Goal: Find specific page/section: Find specific page/section

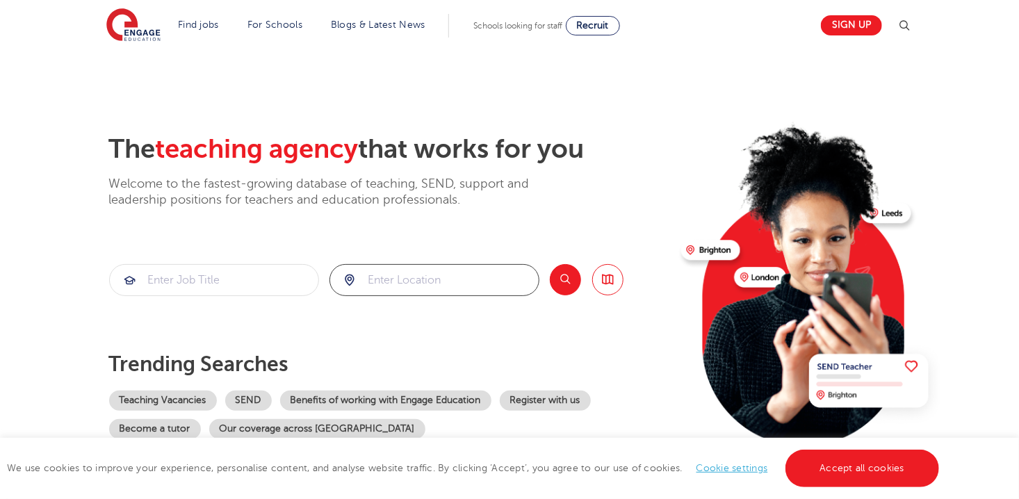
click at [398, 279] on input "search" at bounding box center [434, 280] width 208 height 31
type input "barnstaple"
click at [564, 277] on button "Search" at bounding box center [565, 279] width 31 height 31
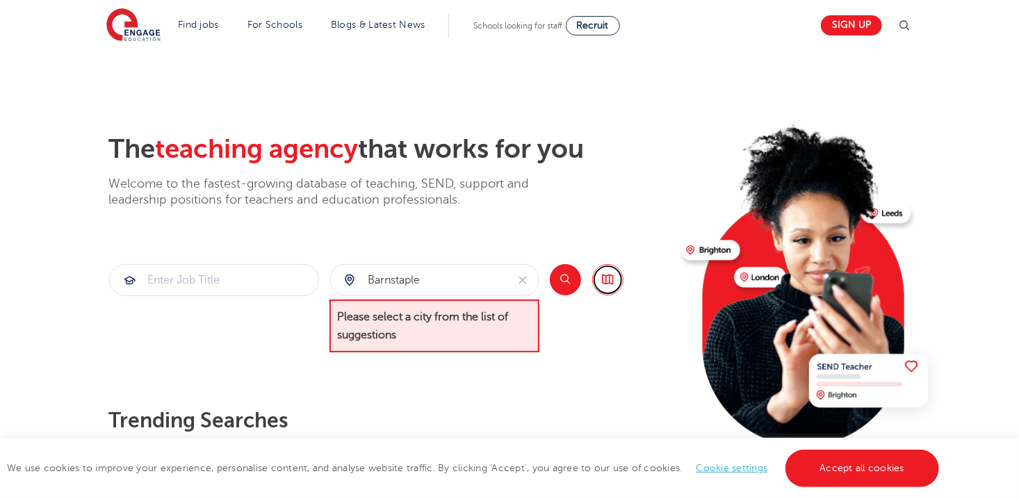
click at [604, 285] on link "Browse all Jobs" at bounding box center [607, 279] width 31 height 31
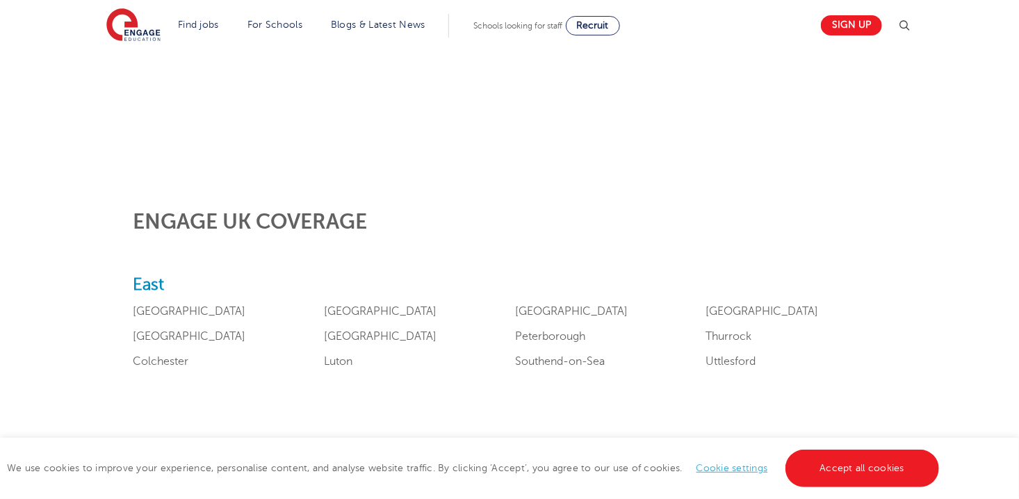
scroll to position [434, 0]
